Goal: Contribute content: Contribute content

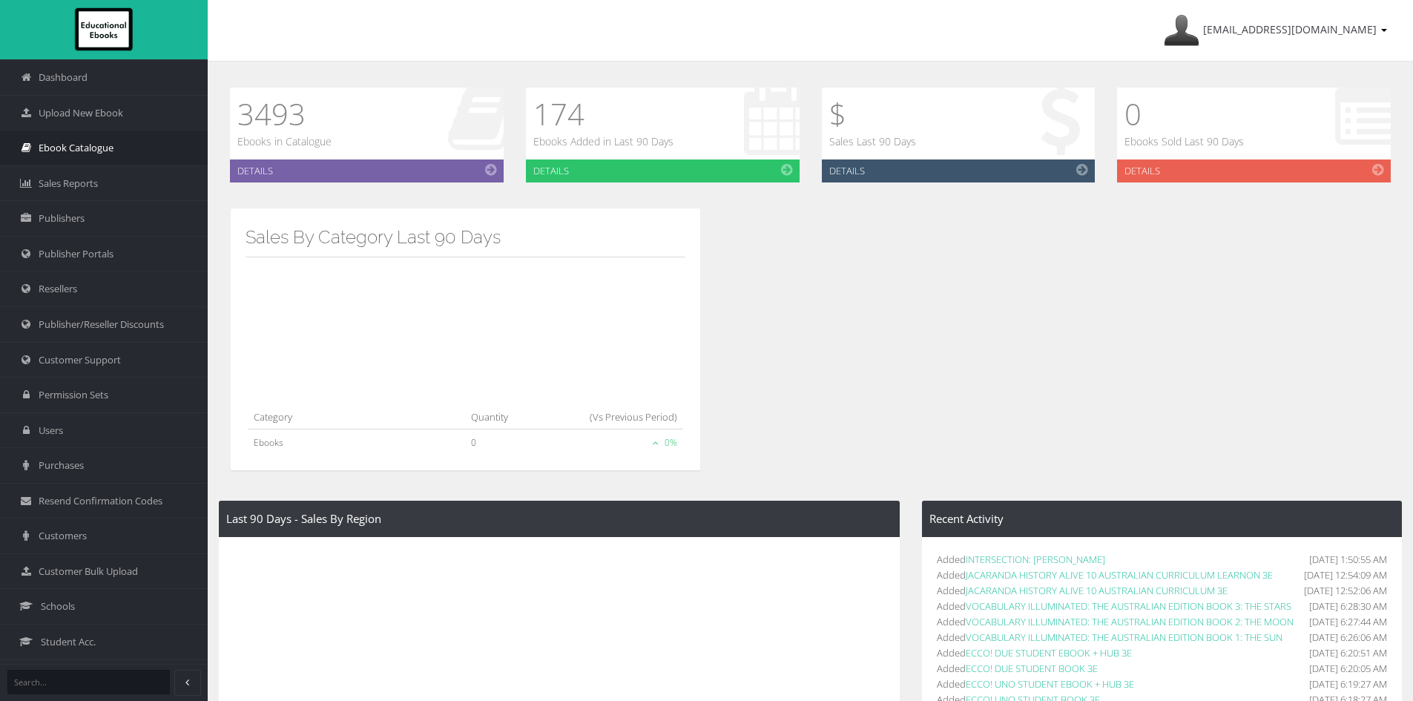
click at [116, 142] on link "Ebook Catalogue" at bounding box center [104, 148] width 208 height 36
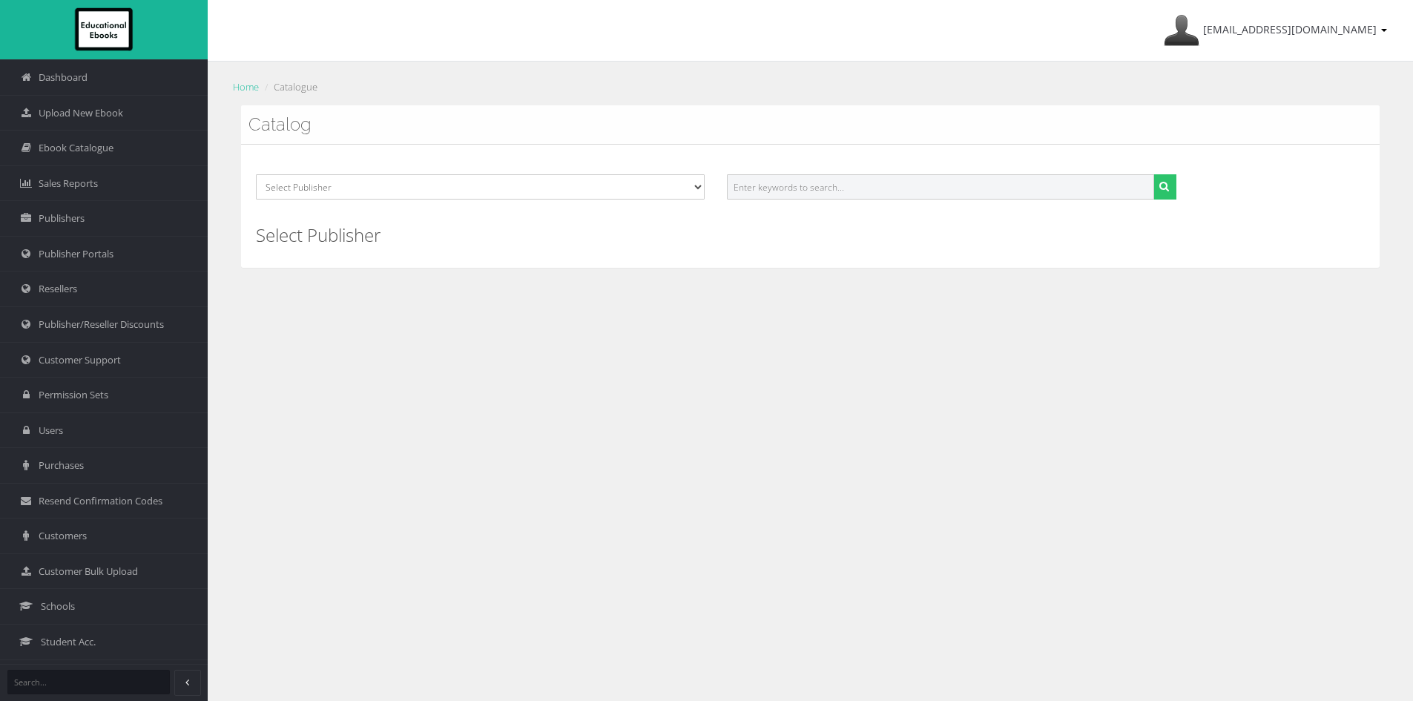
click at [846, 188] on input "text" at bounding box center [940, 186] width 427 height 25
paste input "9780655093770"
type input "9780655093770"
click at [1153, 174] on button "submit" at bounding box center [1164, 186] width 23 height 25
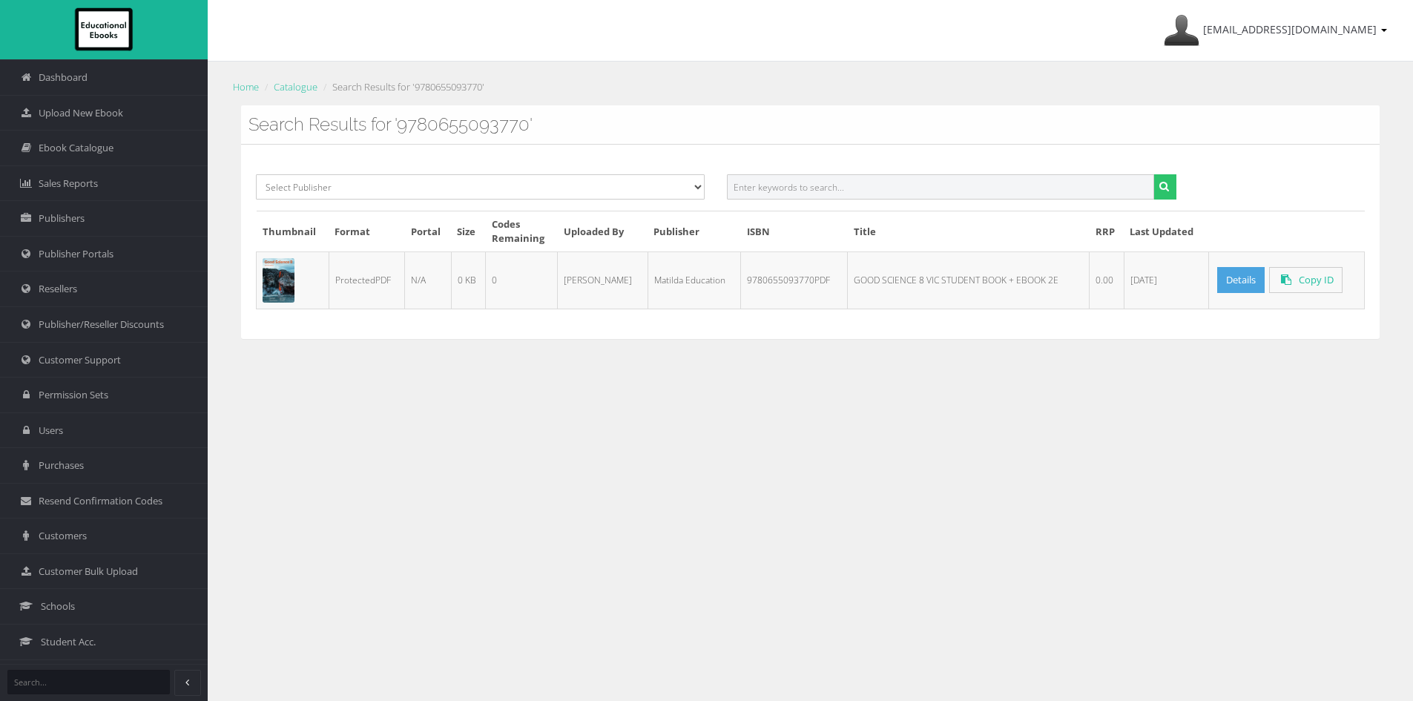
click at [825, 181] on input "text" at bounding box center [940, 186] width 427 height 25
paste input "9780655093824"
type input "9780655093824"
click at [1153, 174] on button "submit" at bounding box center [1164, 186] width 23 height 25
click at [1246, 280] on link "Details" at bounding box center [1240, 280] width 47 height 26
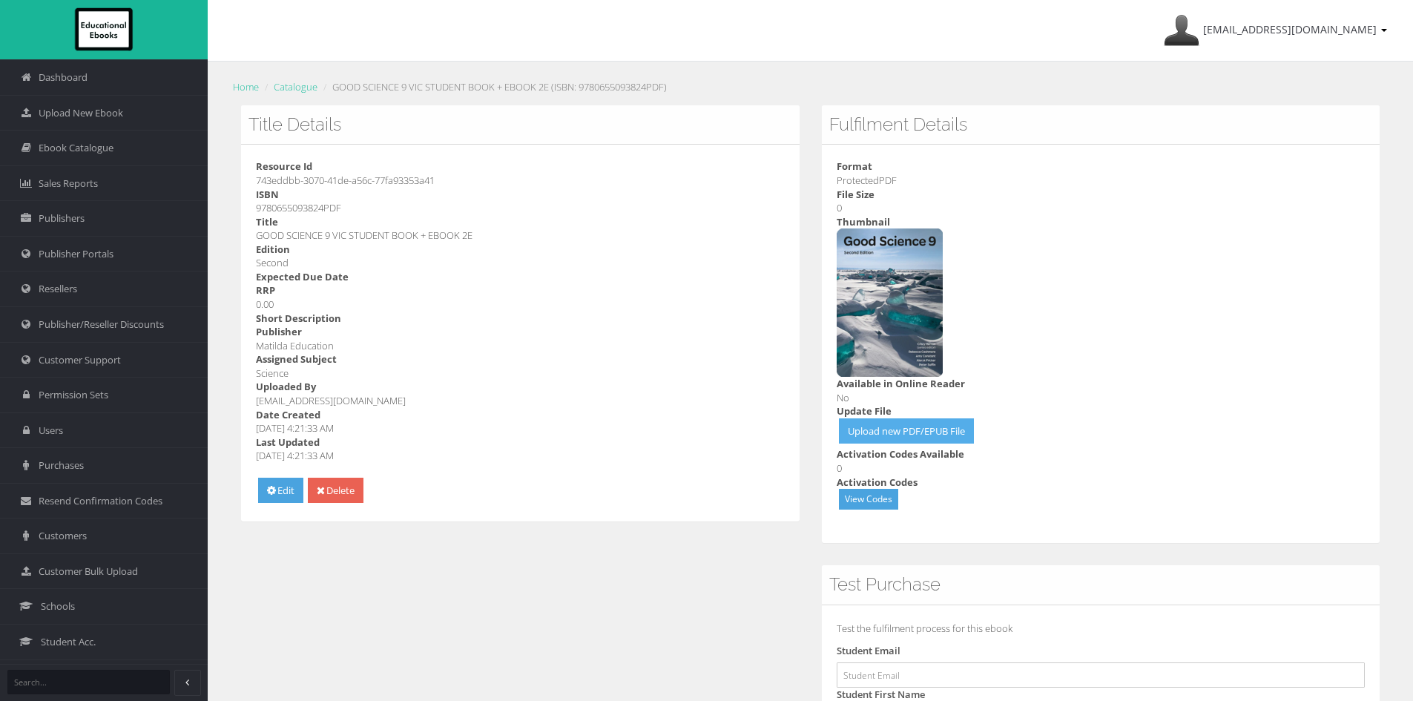
click at [916, 425] on link "Upload new PDF/EPUB File" at bounding box center [906, 431] width 135 height 26
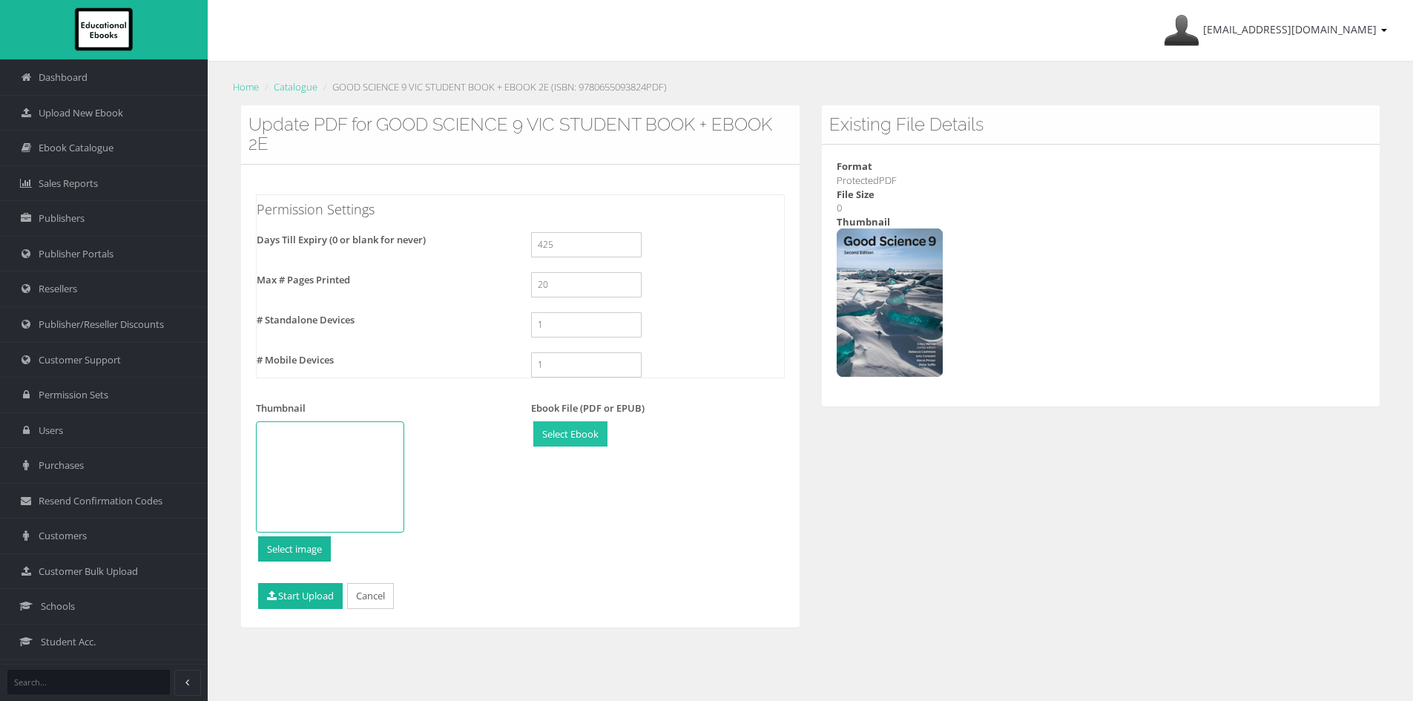
click at [588, 427] on input "file" at bounding box center [570, 434] width 73 height 24
type input "C:\fakepath\9780655093862.pdf"
click at [321, 596] on button "Start Upload" at bounding box center [300, 596] width 85 height 26
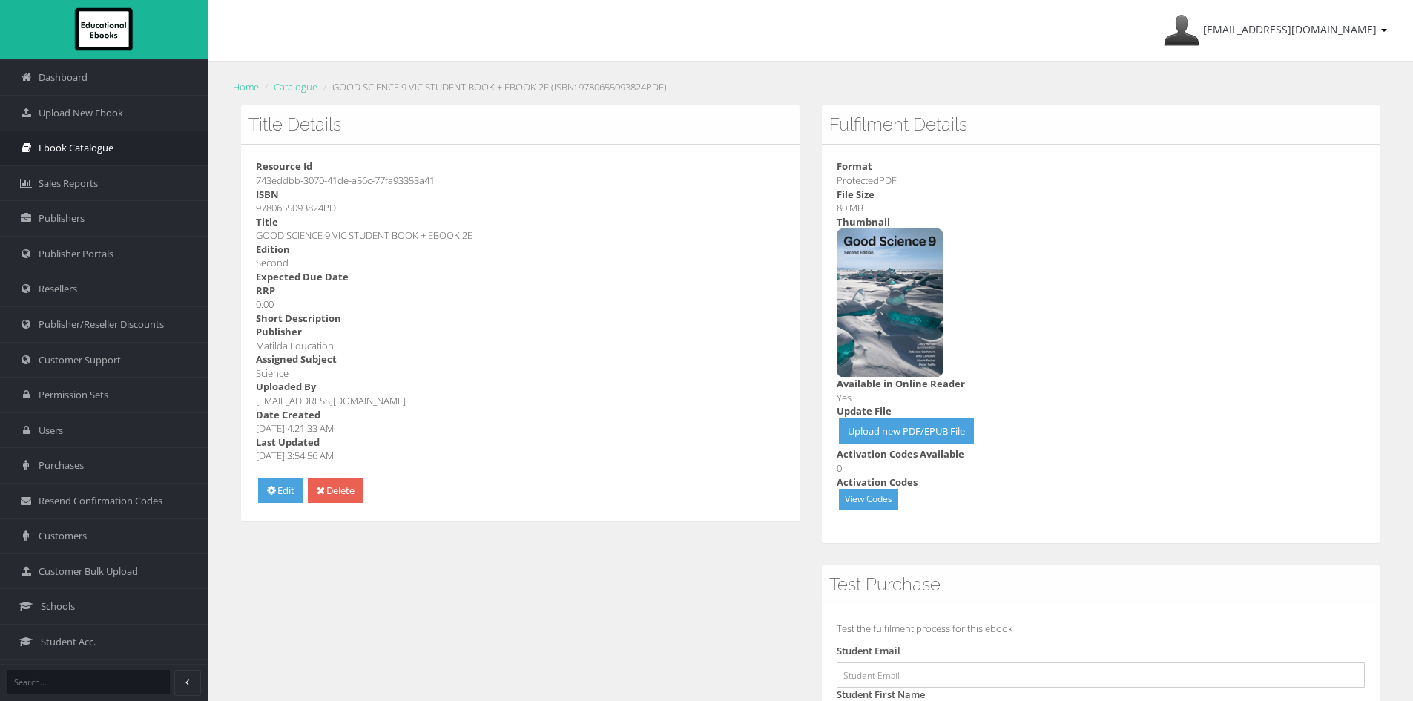
click at [84, 149] on span "Ebook Catalogue" at bounding box center [76, 148] width 75 height 14
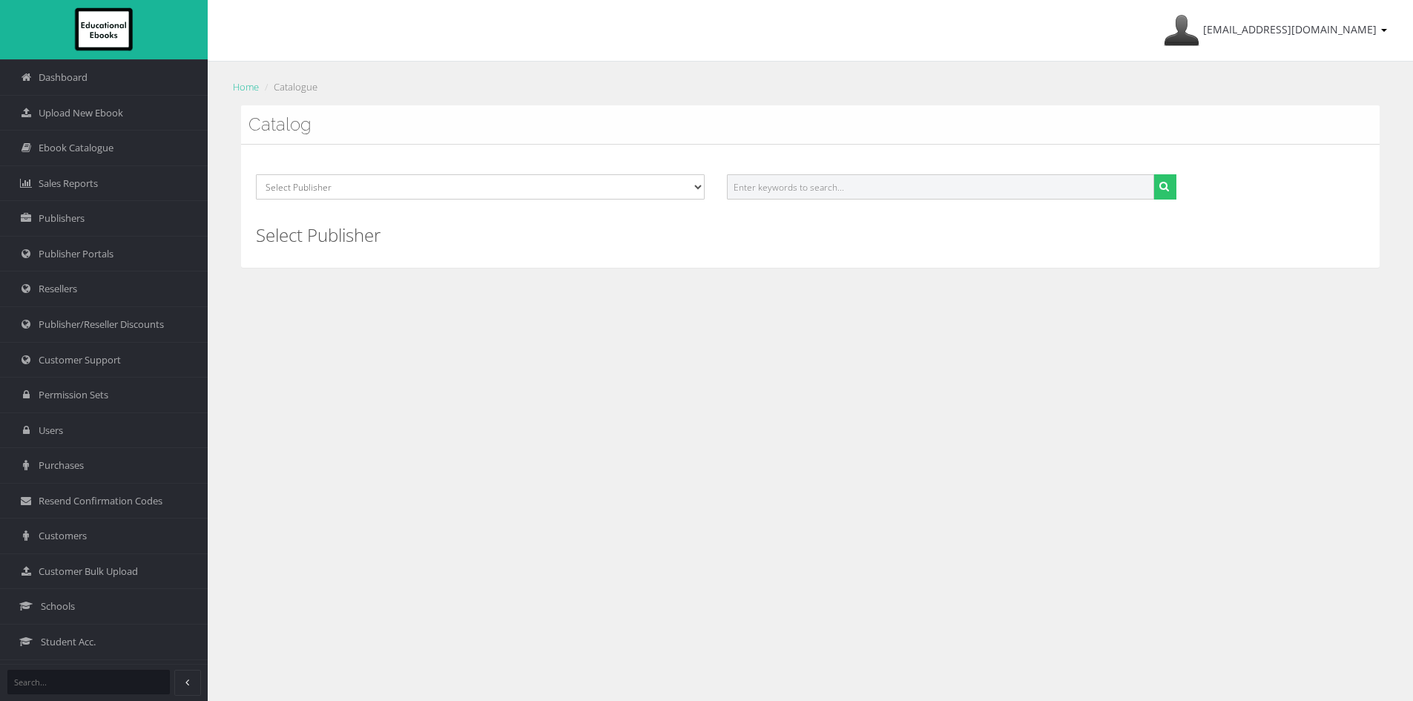
click at [961, 184] on input "text" at bounding box center [940, 186] width 427 height 25
paste input "9780655093770"
type input "9780655093770"
click at [1174, 188] on button "submit" at bounding box center [1164, 186] width 23 height 25
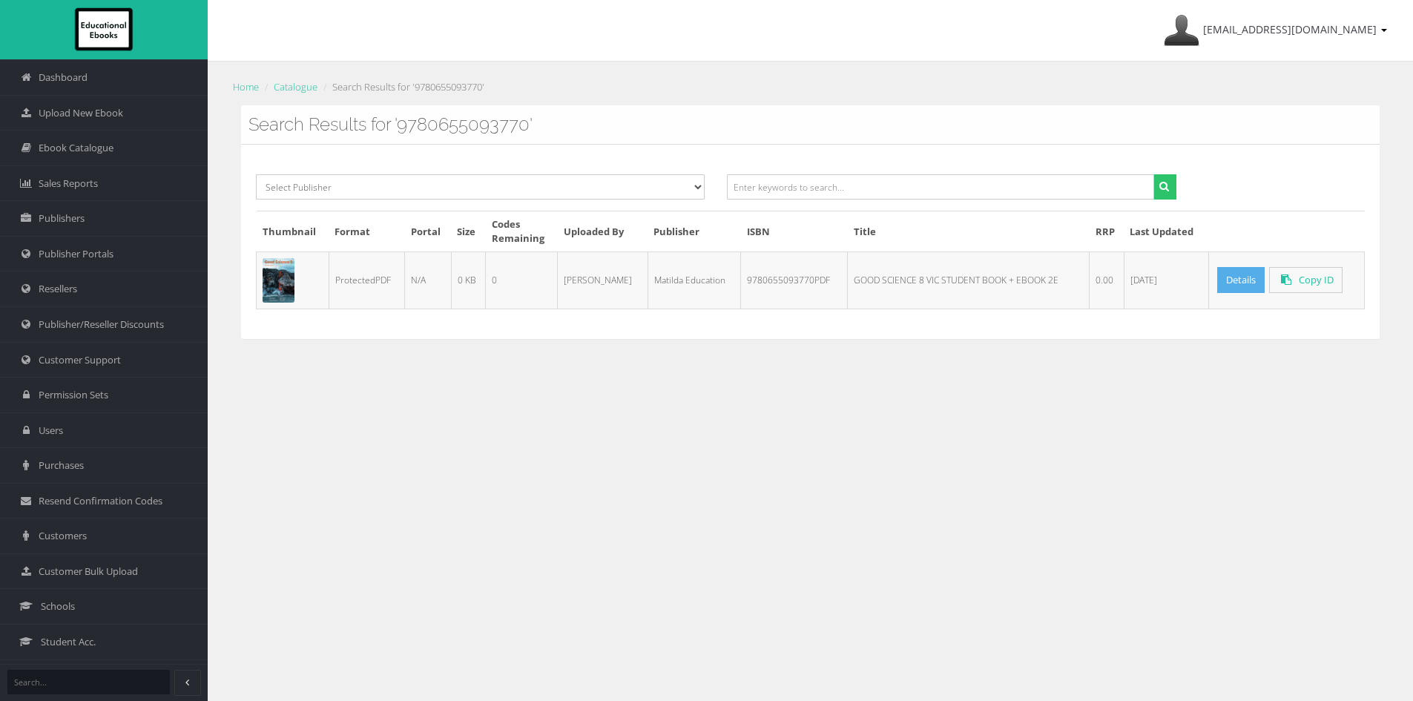
click at [1232, 273] on link "Details" at bounding box center [1240, 280] width 47 height 26
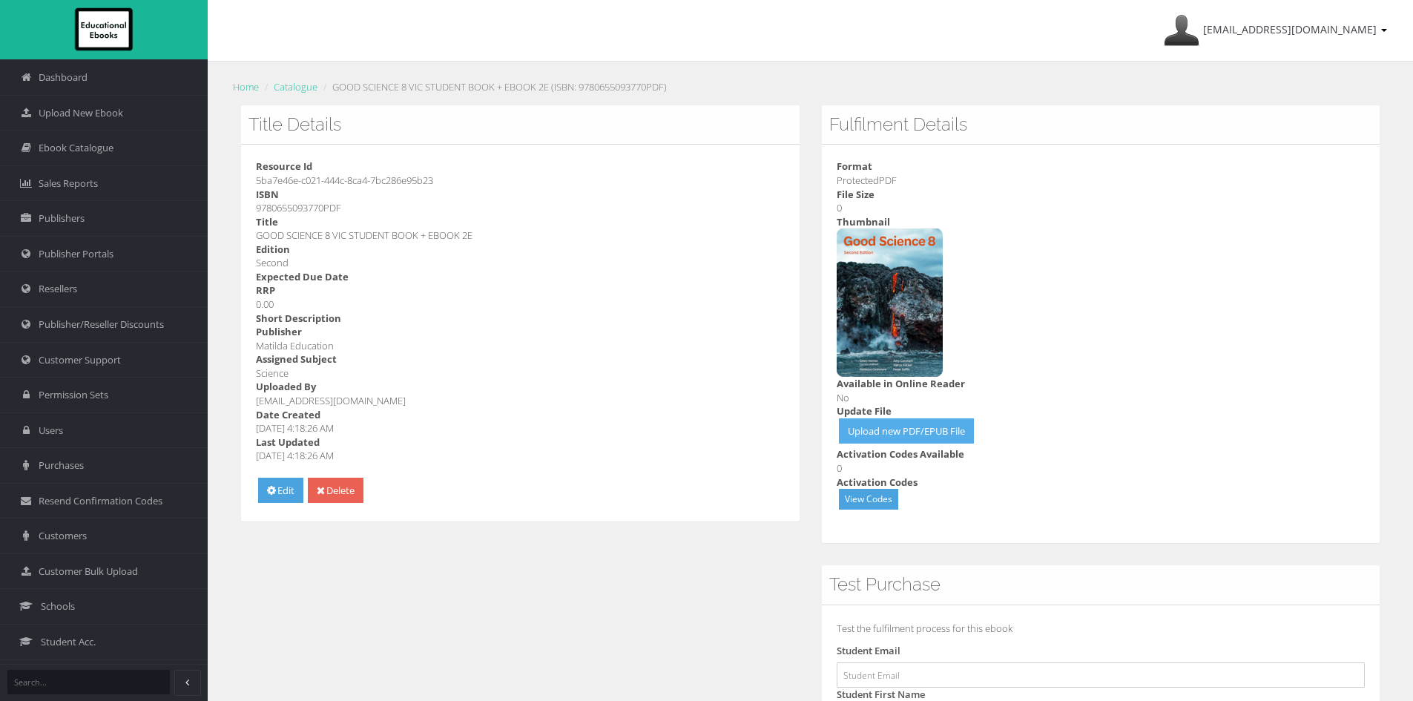
click at [867, 432] on link "Upload new PDF/EPUB File" at bounding box center [906, 431] width 135 height 26
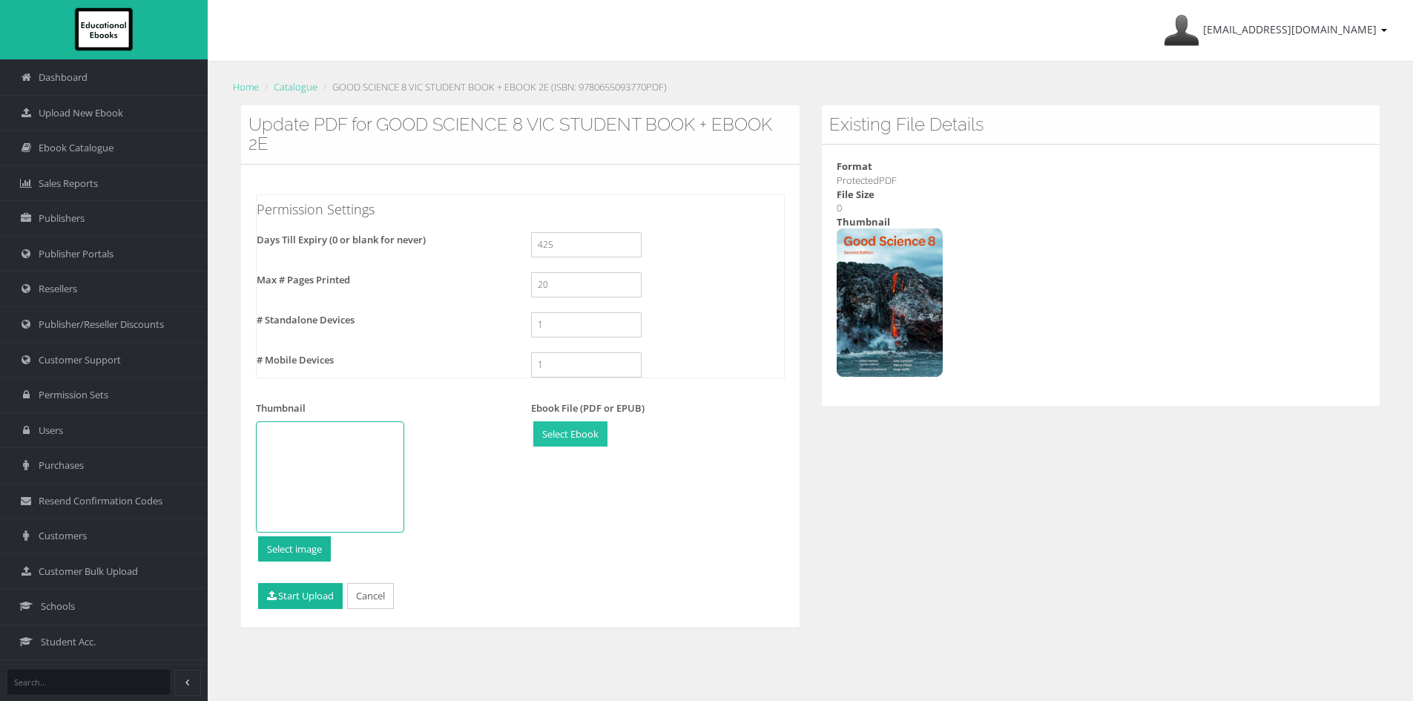
click at [544, 438] on input "file" at bounding box center [570, 434] width 73 height 24
type input "C:\fakepath\9780655093817.pdf"
click at [312, 605] on button "Start Upload" at bounding box center [300, 596] width 85 height 26
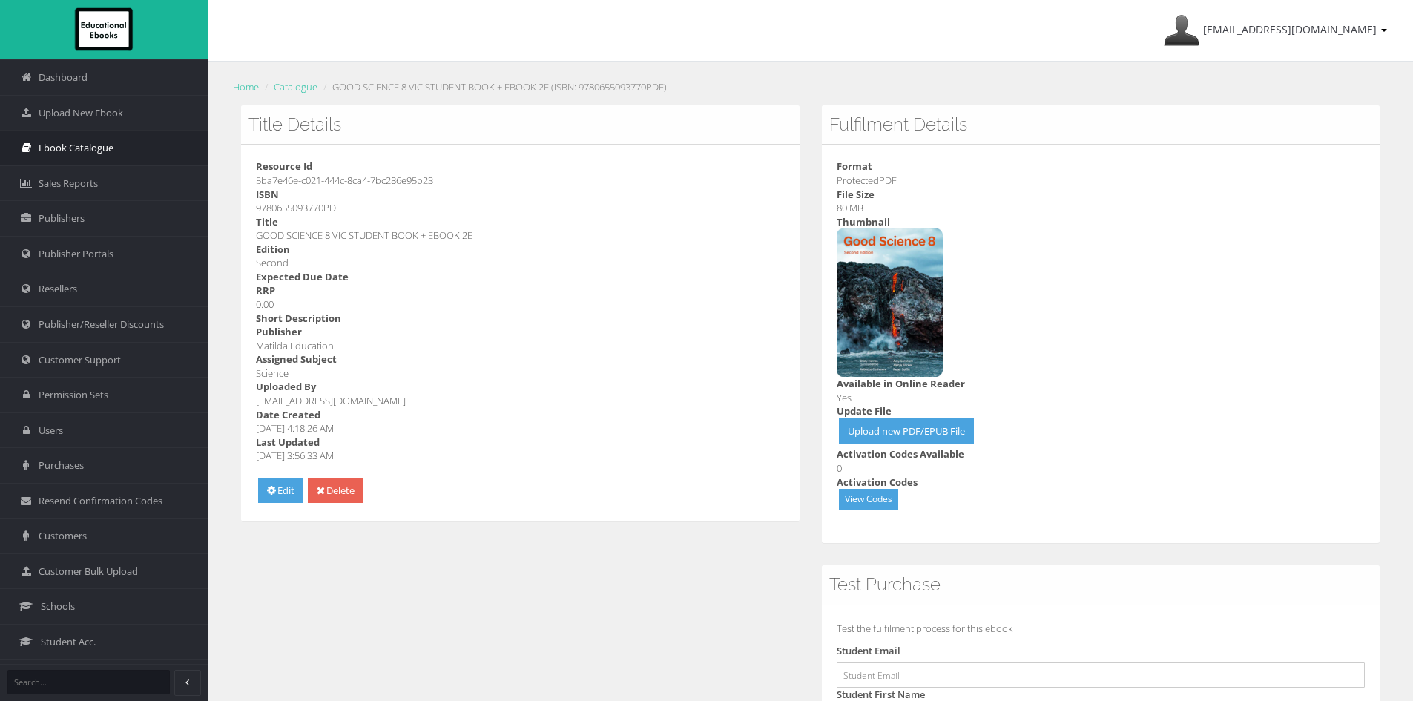
click at [99, 147] on span "Ebook Catalogue" at bounding box center [76, 148] width 75 height 14
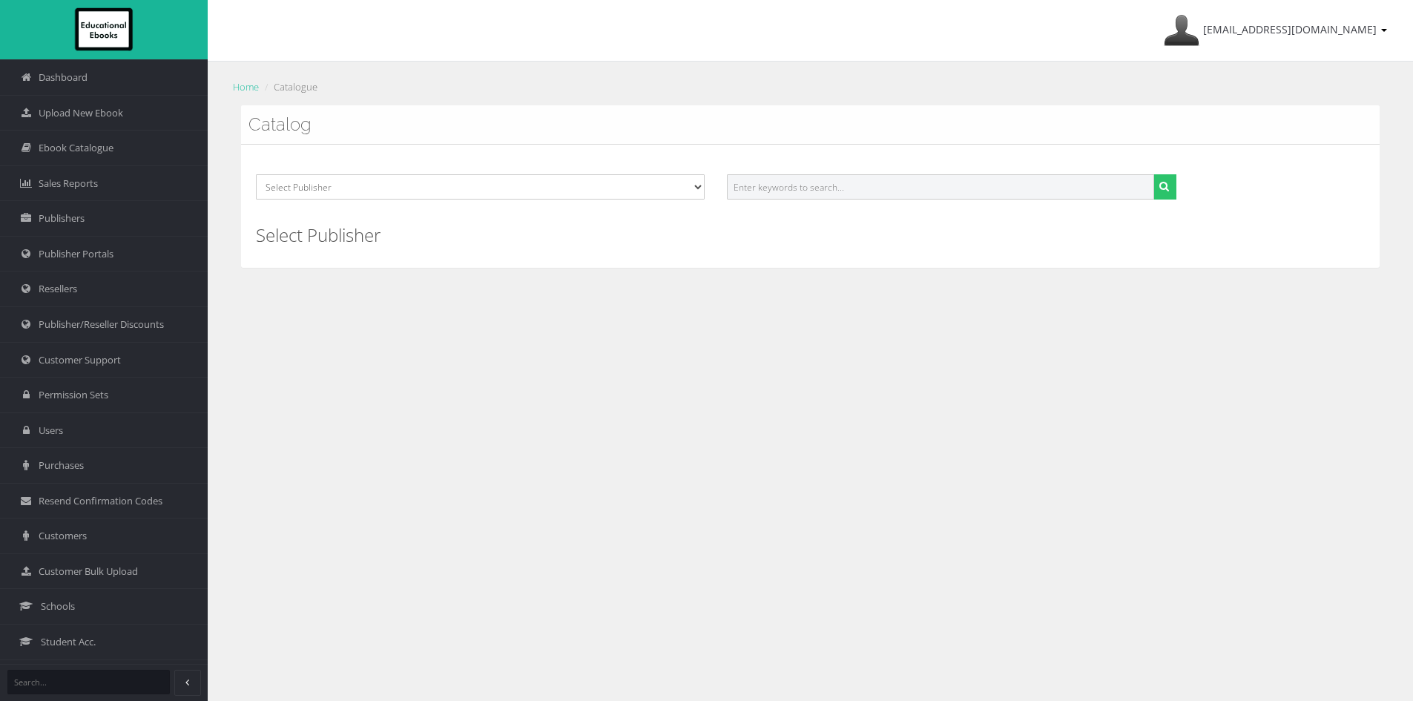
click at [901, 185] on input "text" at bounding box center [940, 186] width 427 height 25
paste input "9780655093725"
type input "9780655093725"
click at [1162, 188] on icon "submit" at bounding box center [1164, 186] width 10 height 10
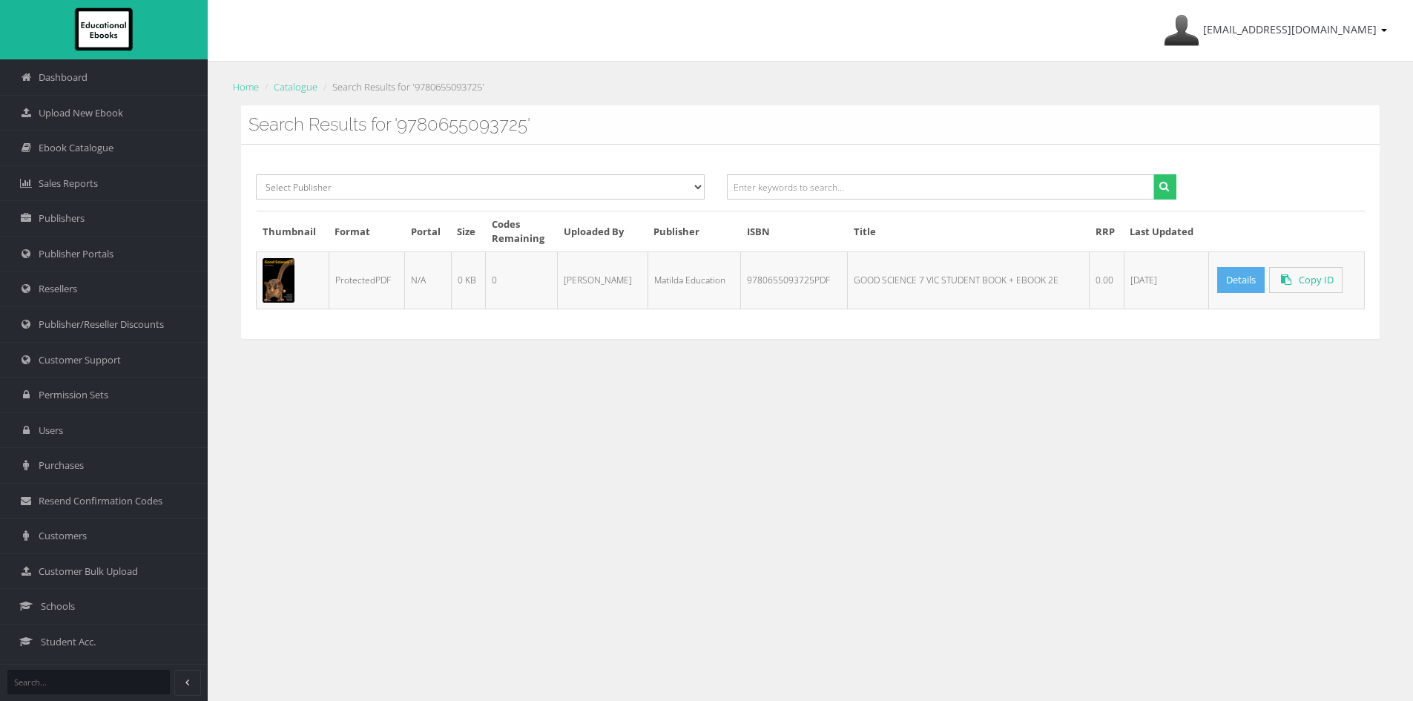
click at [1232, 284] on link "Details" at bounding box center [1240, 280] width 47 height 26
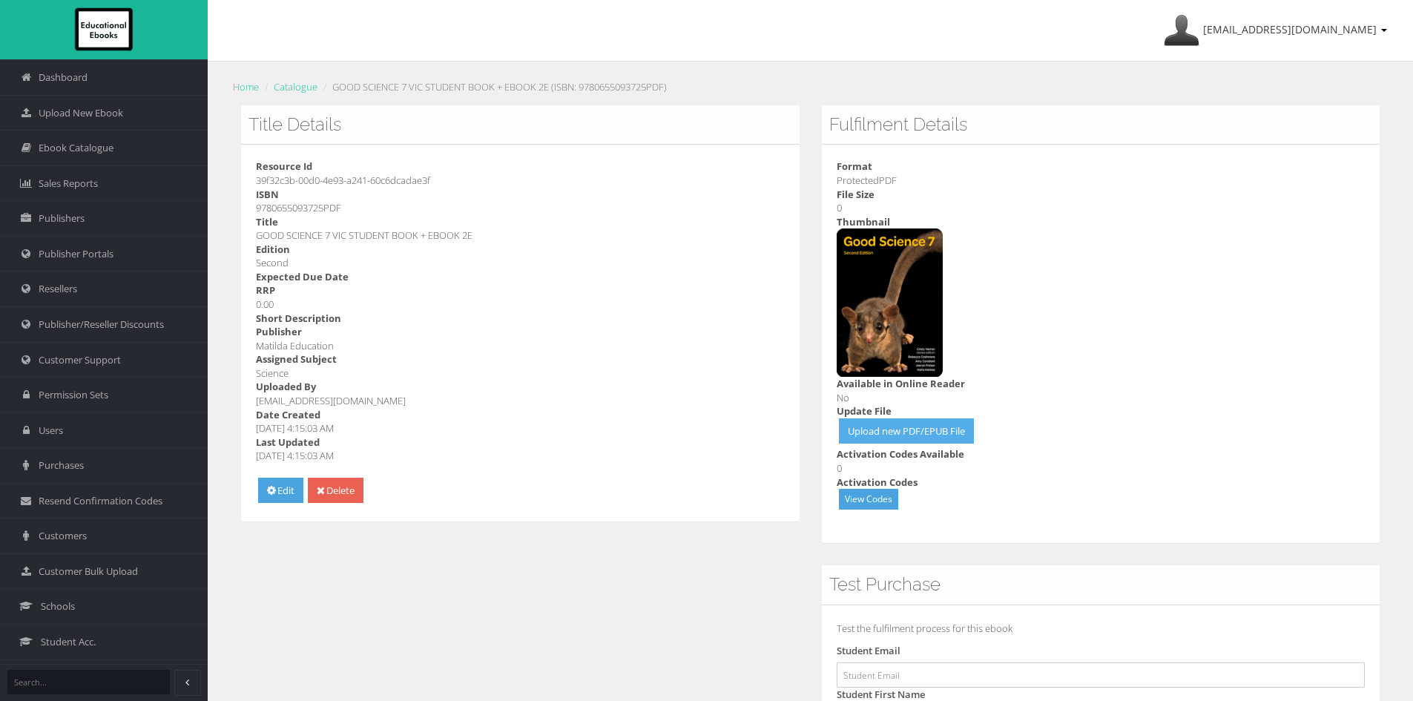
click at [878, 424] on link "Upload new PDF/EPUB File" at bounding box center [906, 431] width 135 height 26
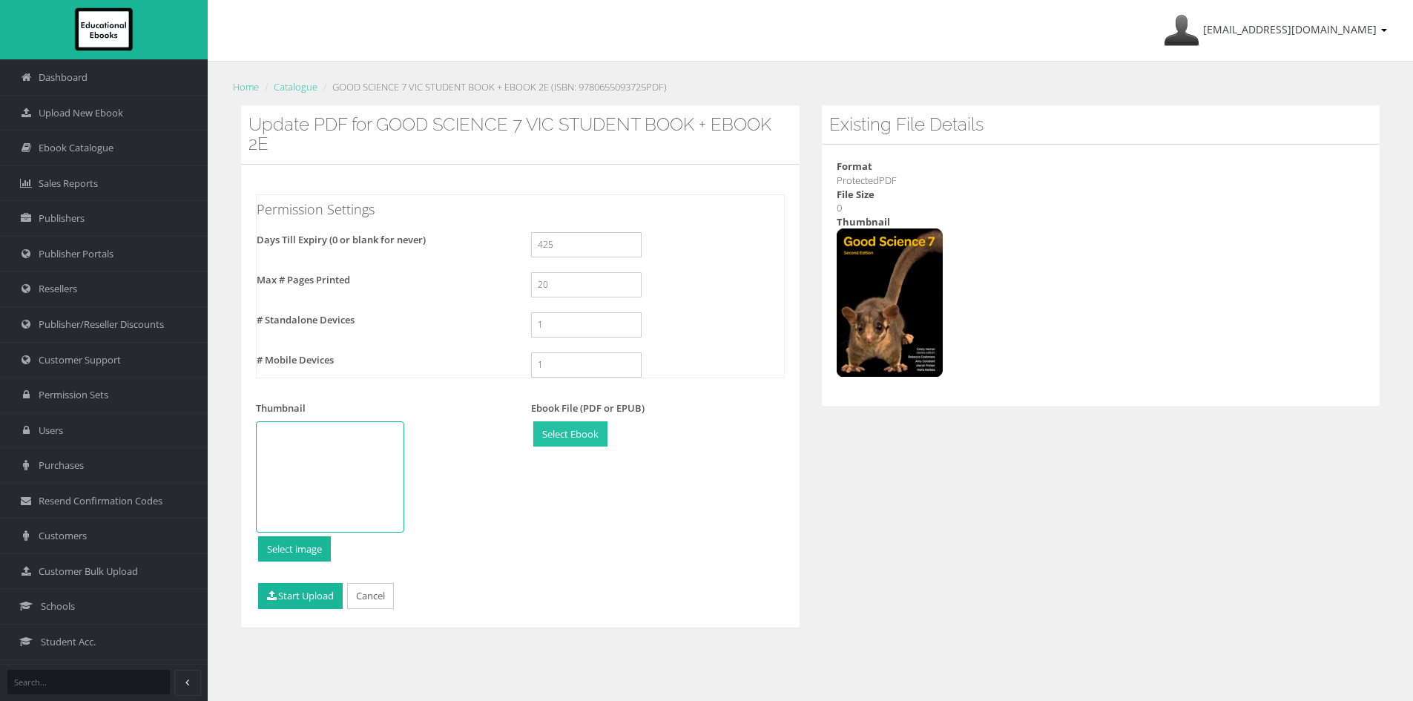
click at [585, 440] on input "file" at bounding box center [570, 434] width 73 height 24
type input "C:\fakepath\9780655093763.pdf"
click at [314, 605] on button "Start Upload" at bounding box center [300, 596] width 85 height 26
